Goal: Check status

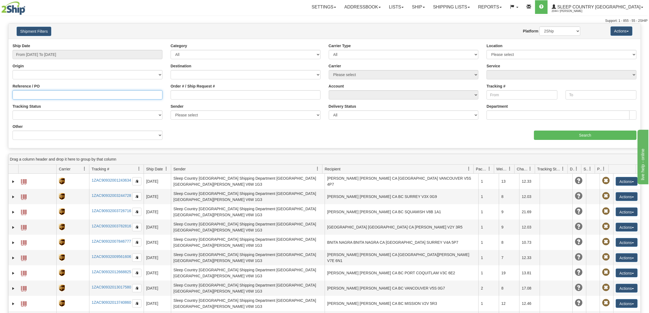
click at [71, 93] on input "Reference / PO" at bounding box center [88, 94] width 150 height 9
paste input "9000I154223"
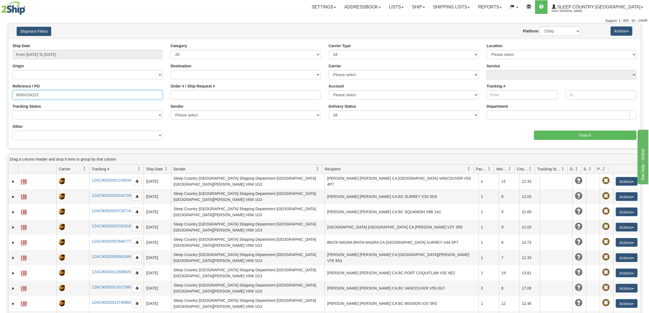
type input "9000I154223"
click at [85, 52] on input "From [DATE] To [DATE]" at bounding box center [88, 54] width 150 height 9
click at [52, 94] on li "Last 30 Days" at bounding box center [37, 93] width 44 height 7
type input "From [DATE] To [DATE]"
click at [567, 135] on input "Search" at bounding box center [585, 135] width 103 height 9
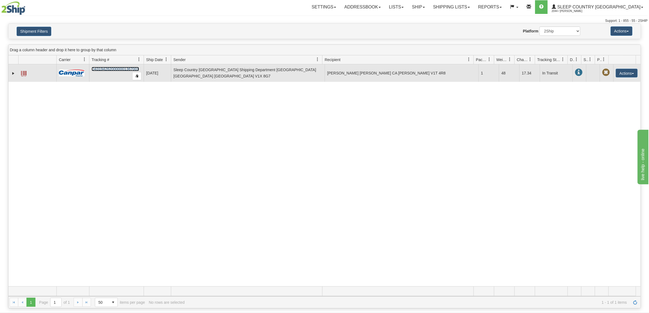
click at [122, 67] on link "D431942620000001367001" at bounding box center [115, 69] width 47 height 4
